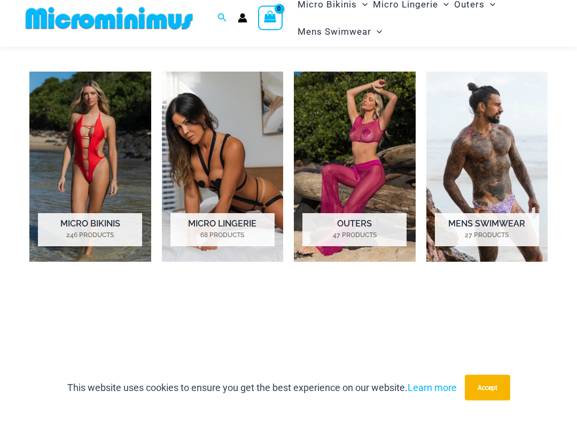
scroll to position [667, 0]
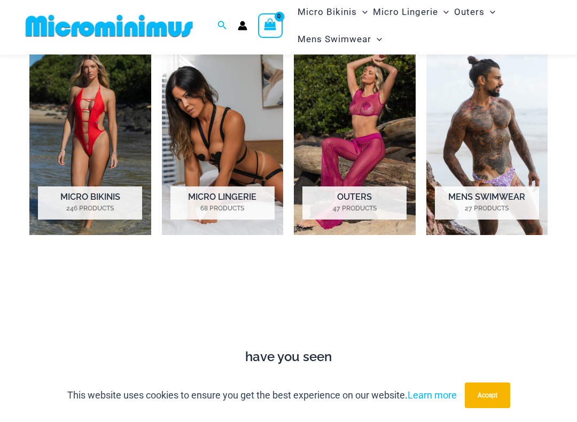
click at [104, 207] on mark "246 Products" at bounding box center [90, 212] width 104 height 10
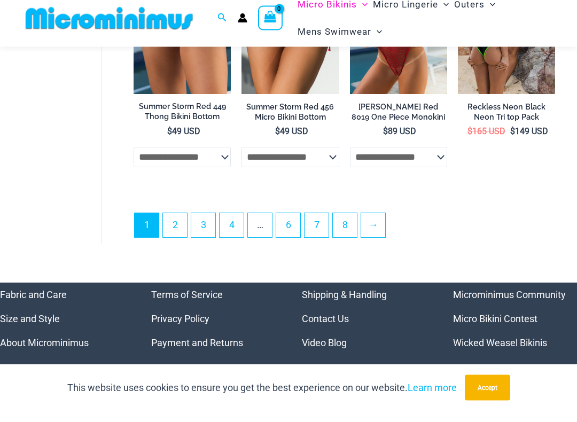
scroll to position [2288, 0]
click at [179, 228] on link "2" at bounding box center [175, 236] width 24 height 24
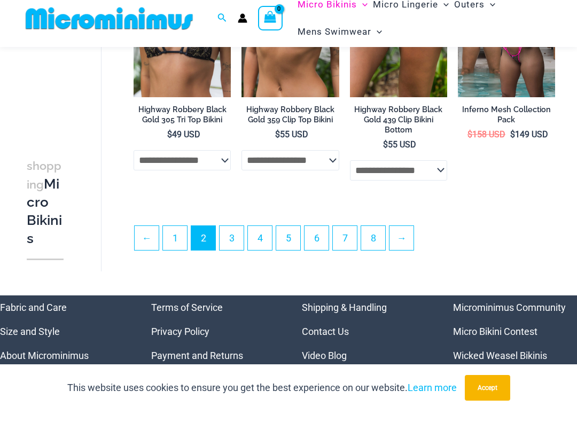
scroll to position [2019, 0]
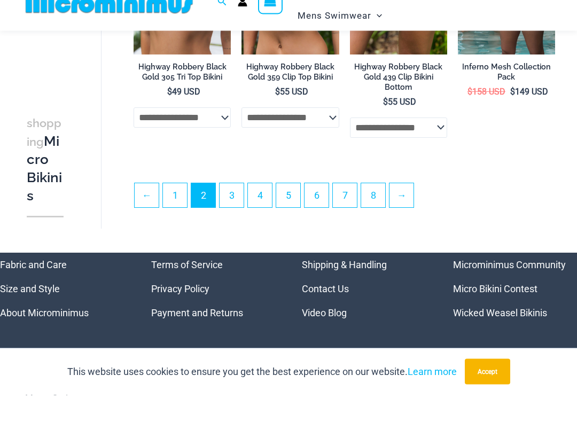
click at [235, 210] on link "3" at bounding box center [231, 222] width 24 height 24
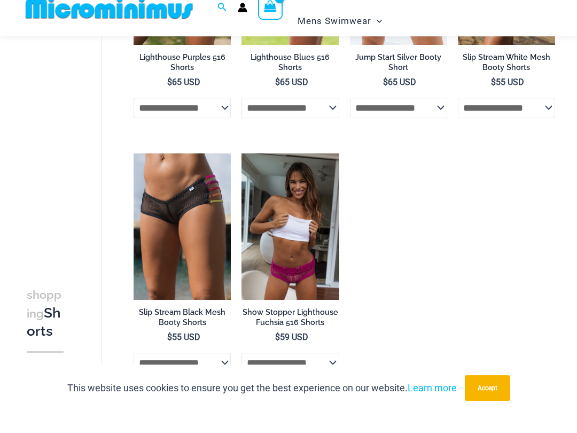
scroll to position [265, 0]
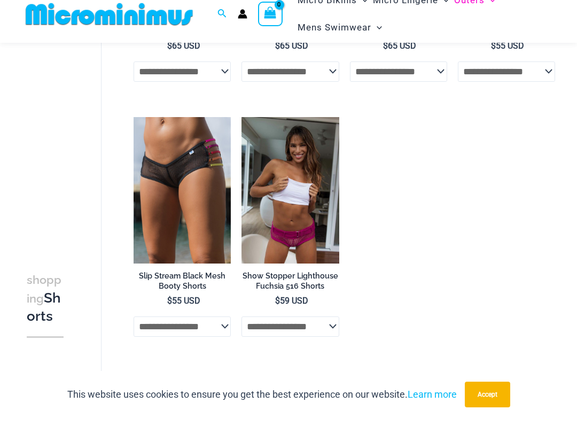
click at [241, 132] on img at bounding box center [241, 132] width 0 height 0
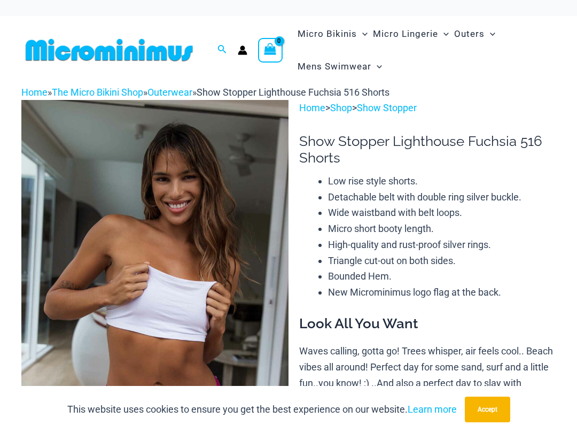
click at [396, 112] on link "Show Stopper" at bounding box center [387, 107] width 60 height 11
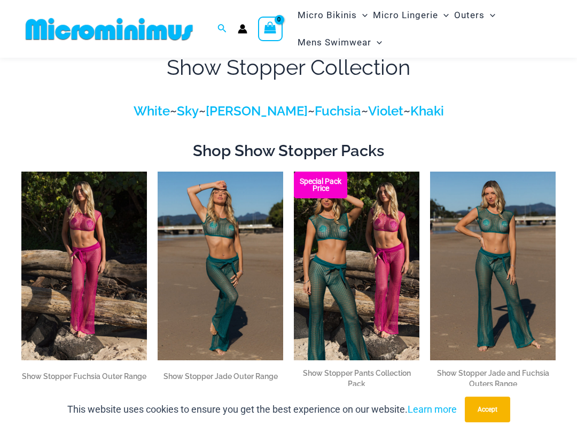
scroll to position [23, 0]
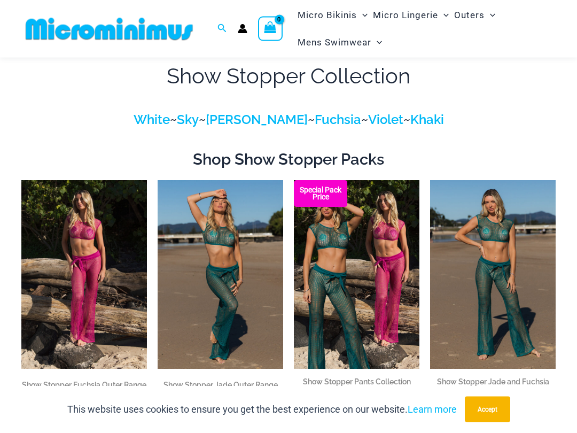
click at [254, 123] on link "Jade" at bounding box center [257, 119] width 102 height 15
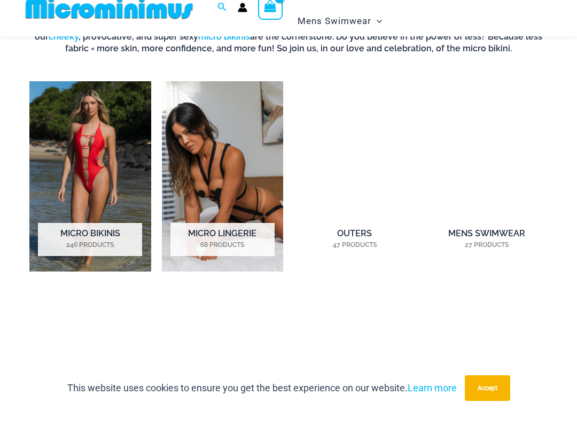
scroll to position [662, 0]
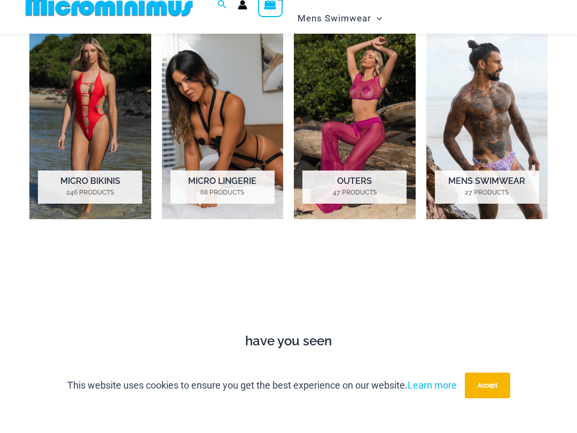
click at [365, 211] on mark "47 Products" at bounding box center [354, 216] width 104 height 10
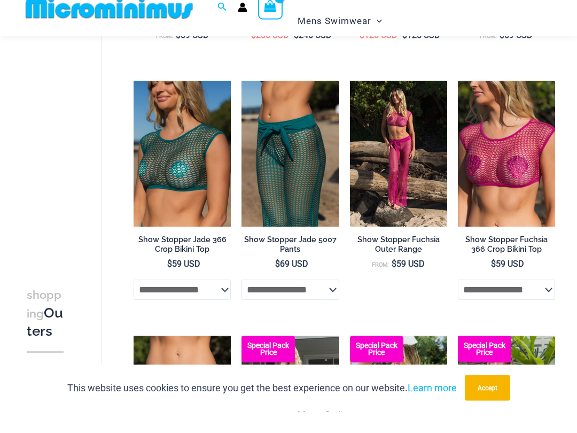
scroll to position [388, 0]
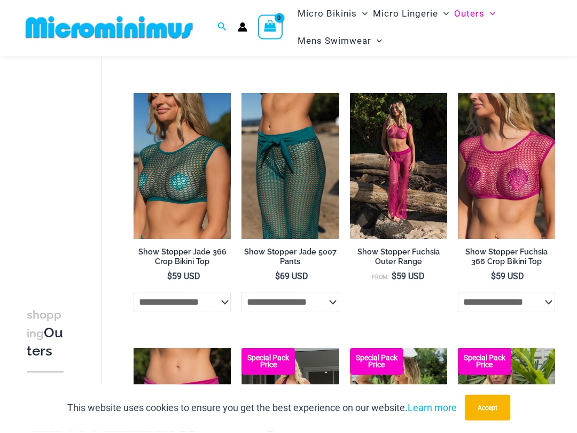
click at [133, 95] on img at bounding box center [133, 95] width 0 height 0
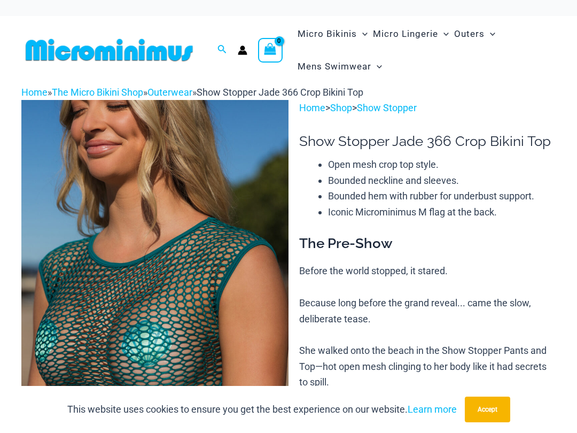
click at [405, 112] on link "Show Stopper" at bounding box center [387, 107] width 60 height 11
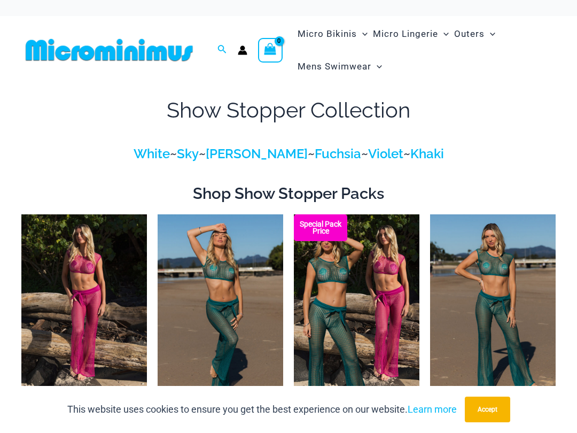
click at [170, 154] on link "White" at bounding box center [151, 153] width 36 height 15
